Goal: Transaction & Acquisition: Purchase product/service

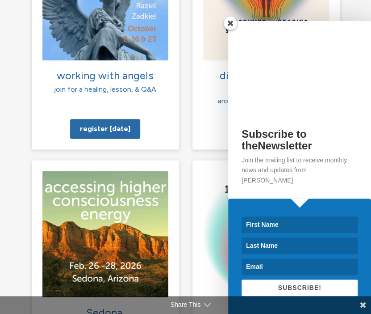
scroll to position [1072, 0]
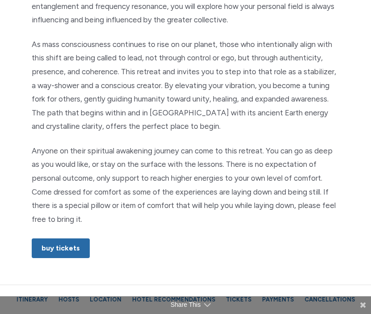
scroll to position [536, 0]
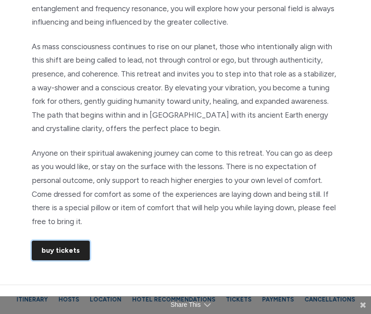
click at [55, 247] on link "Buy Tickets" at bounding box center [61, 250] width 58 height 20
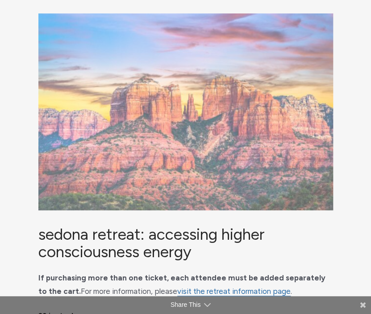
scroll to position [179, 0]
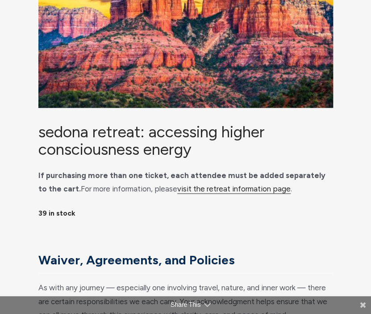
click at [229, 193] on link "visit the retreat information page" at bounding box center [234, 188] width 114 height 9
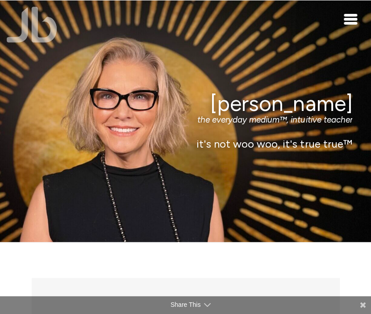
click at [353, 22] on span "Toggle navigation" at bounding box center [350, 23] width 13 height 3
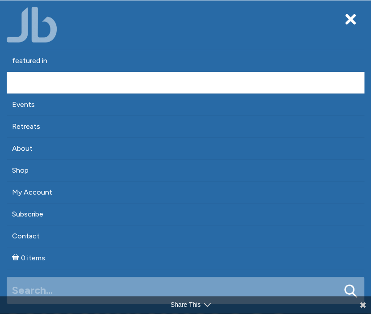
click at [54, 86] on link "Appointments" at bounding box center [186, 82] width 358 height 21
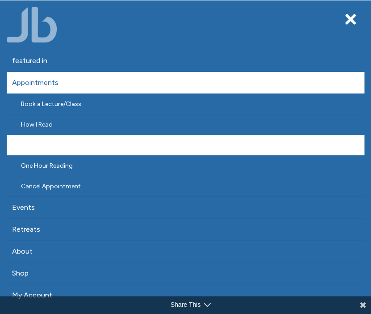
click at [56, 142] on link "Half Hour Reading" at bounding box center [186, 145] width 358 height 20
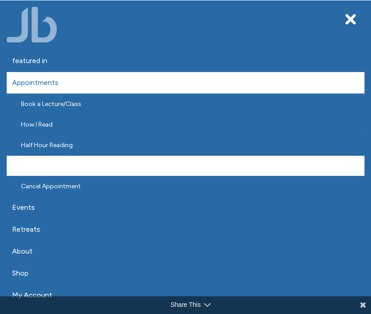
click at [38, 165] on link "One Hour Reading" at bounding box center [186, 166] width 358 height 20
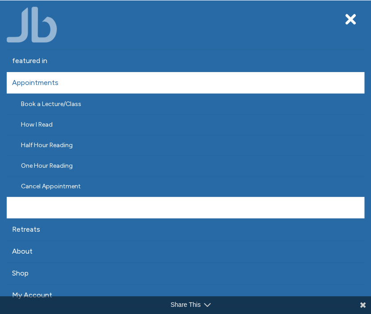
click at [39, 208] on link "Events" at bounding box center [186, 207] width 358 height 21
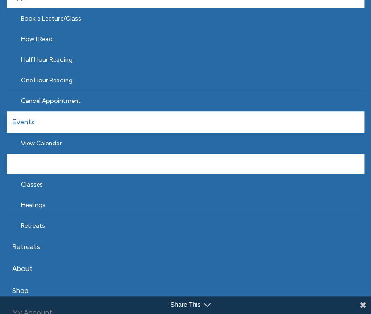
scroll to position [89, 0]
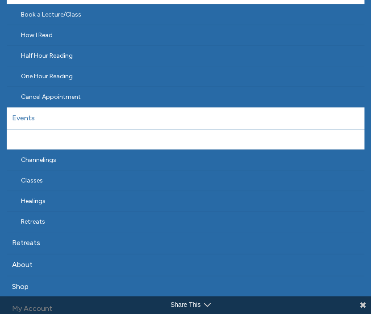
click at [139, 142] on link "View Calendar" at bounding box center [186, 139] width 358 height 20
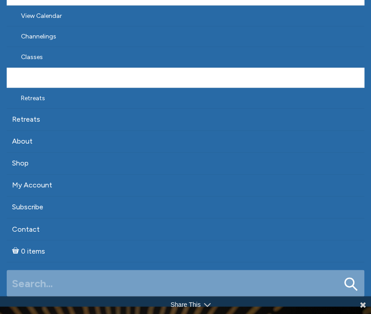
scroll to position [223, 0]
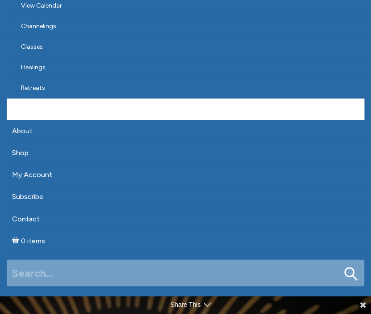
click at [88, 105] on link "Retreats" at bounding box center [186, 108] width 358 height 21
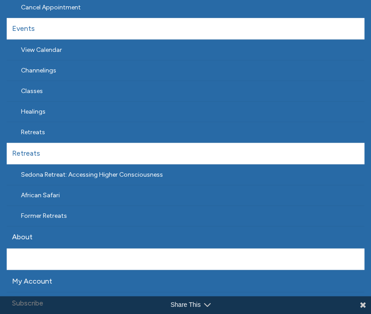
scroll to position [179, 0]
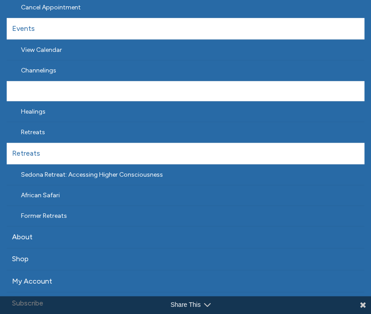
click at [72, 87] on link "Classes" at bounding box center [186, 91] width 358 height 20
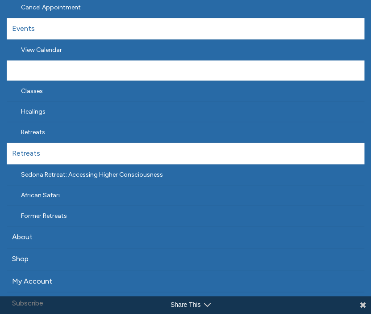
click at [143, 75] on link "Channelings" at bounding box center [186, 70] width 358 height 20
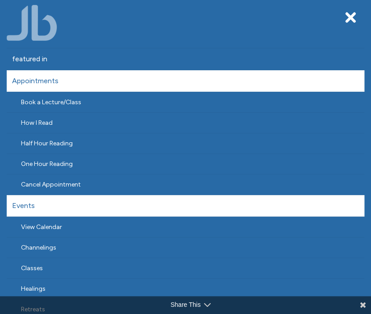
scroll to position [0, 0]
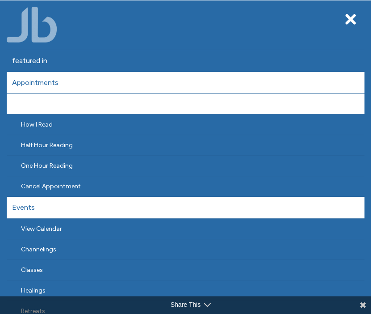
click at [80, 107] on link "Book a Lecture/Class" at bounding box center [186, 104] width 358 height 20
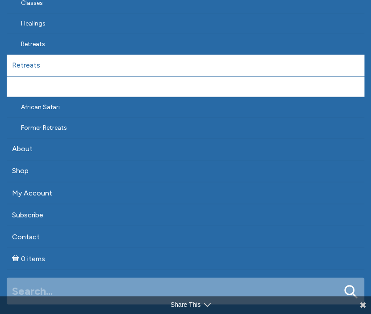
scroll to position [268, 0]
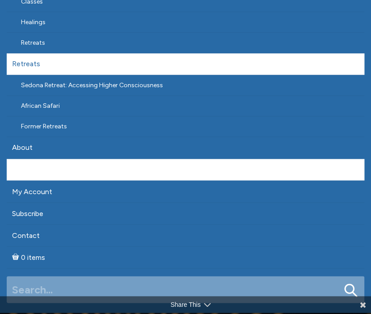
click at [166, 171] on link "Shop" at bounding box center [186, 169] width 358 height 21
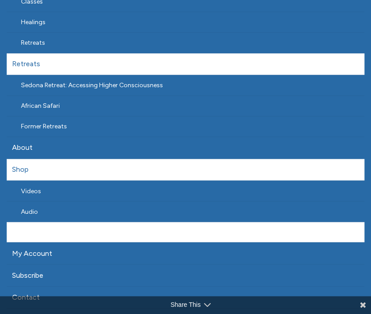
click at [141, 224] on link "Products" at bounding box center [186, 232] width 358 height 20
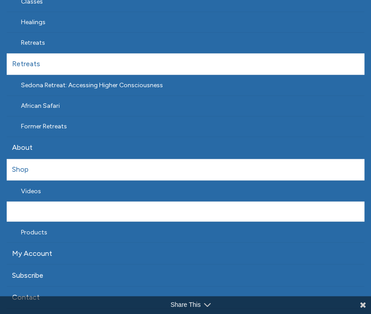
click at [101, 205] on link "Audio" at bounding box center [186, 211] width 358 height 20
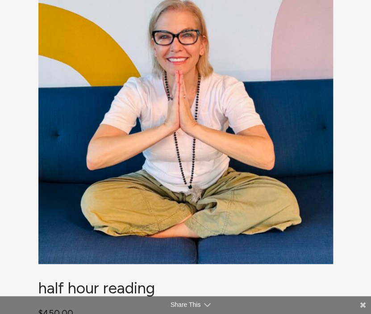
scroll to position [89, 0]
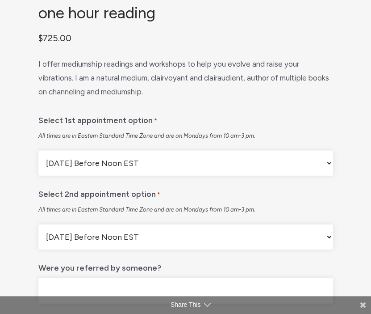
scroll to position [402, 0]
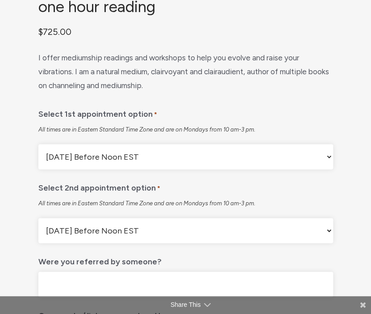
click at [328, 161] on select "Monday Before Noon EST Monday After Noon EST First Available" at bounding box center [185, 156] width 295 height 25
click at [328, 165] on select "Monday Before Noon EST Monday After Noon EST First Available" at bounding box center [185, 156] width 295 height 25
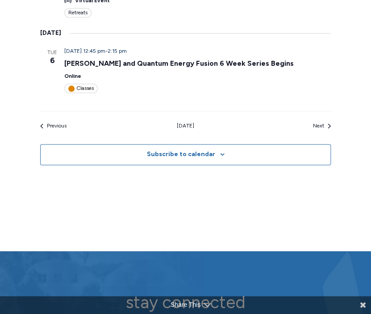
scroll to position [1117, 0]
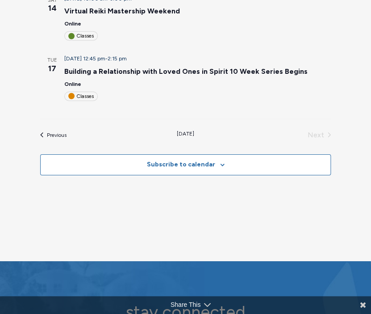
scroll to position [626, 0]
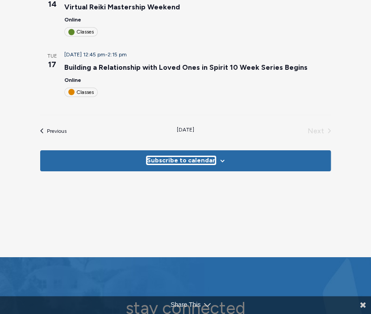
click at [199, 156] on button "Subscribe to calendar" at bounding box center [181, 160] width 68 height 8
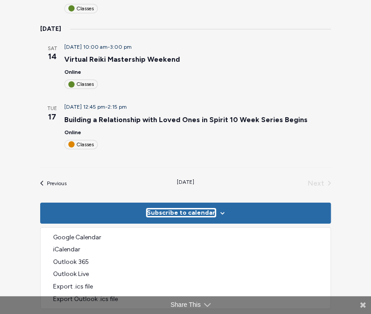
scroll to position [581, 0]
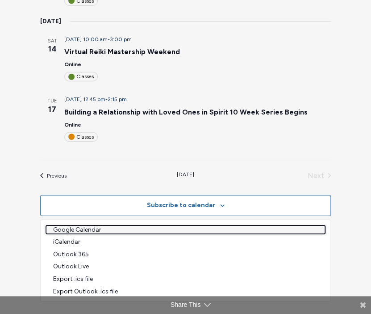
click at [93, 225] on link "Google Calendar" at bounding box center [185, 229] width 279 height 9
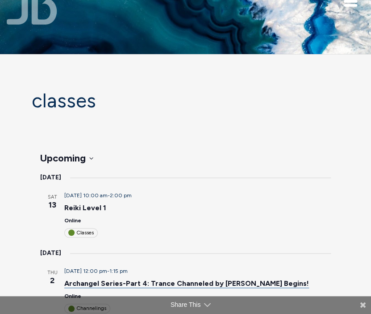
scroll to position [0, 0]
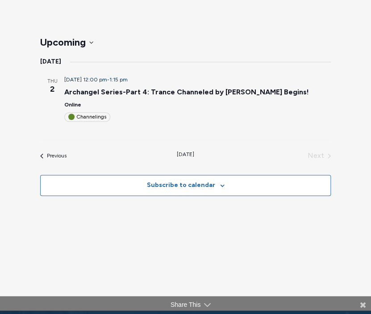
scroll to position [134, 0]
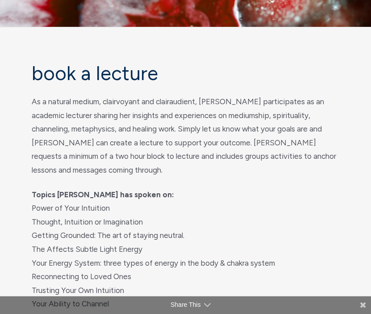
scroll to position [45, 0]
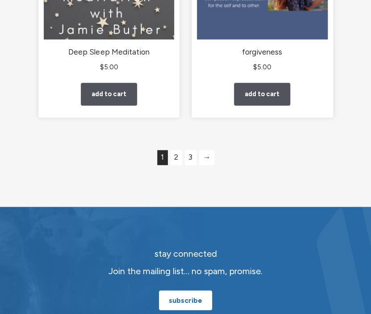
scroll to position [1966, 0]
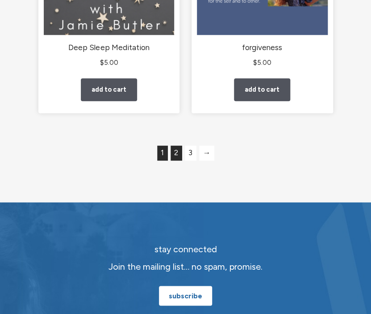
click at [177, 159] on link "2" at bounding box center [177, 152] width 12 height 15
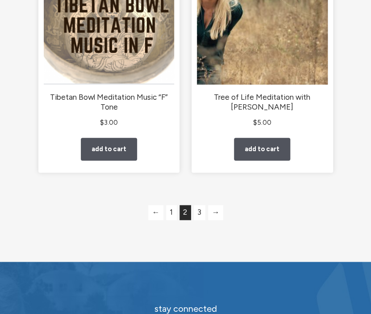
scroll to position [2011, 0]
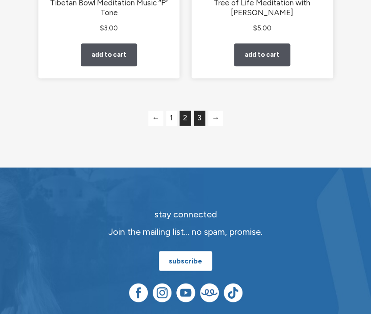
click at [198, 126] on link "3" at bounding box center [200, 117] width 12 height 15
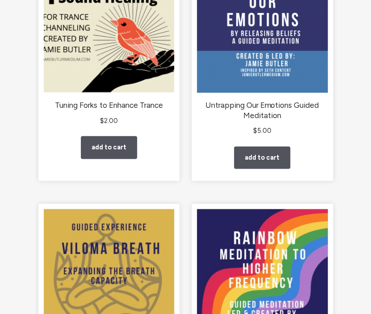
scroll to position [179, 0]
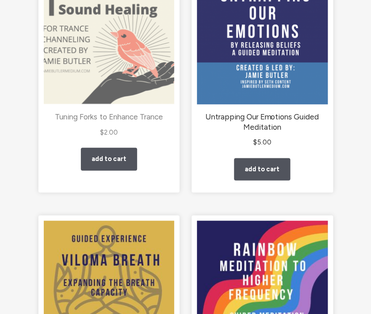
click at [106, 88] on img "main" at bounding box center [109, 39] width 131 height 131
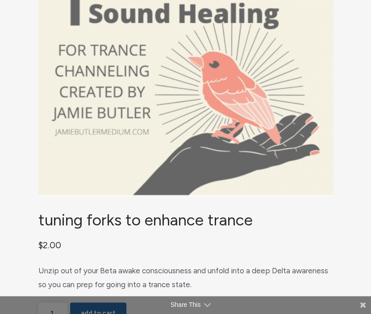
scroll to position [89, 0]
